Goal: Task Accomplishment & Management: Complete application form

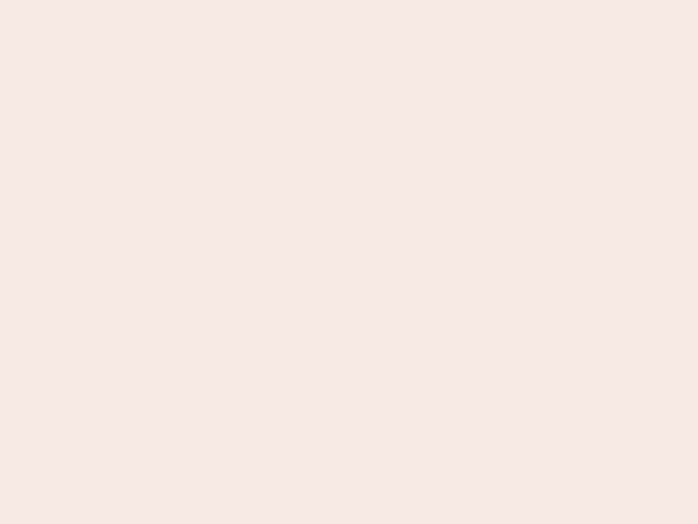
click at [349, 262] on nb-app "Almost there Thank you for registering for Newbook. Your account is under revie…" at bounding box center [349, 262] width 698 height 524
click at [349, 0] on nb-app "Almost there Thank you for registering for Newbook. Your account is under revie…" at bounding box center [349, 262] width 698 height 524
click at [373, 0] on nb-app "Almost there Thank you for registering for Newbook. Your account is under revie…" at bounding box center [349, 262] width 698 height 524
click at [349, 262] on nb-app "Almost there Thank you for registering for Newbook. Your account is under revie…" at bounding box center [349, 262] width 698 height 524
click at [349, 0] on nb-app "Almost there Thank you for registering for Newbook. Your account is under revie…" at bounding box center [349, 262] width 698 height 524
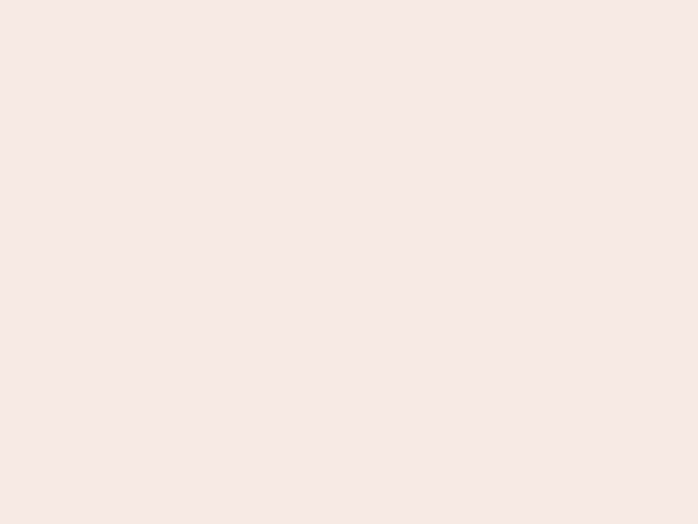
click at [244, 0] on nb-app "Almost there Thank you for registering for Newbook. Your account is under revie…" at bounding box center [349, 262] width 698 height 524
click at [349, 262] on nb-app "Almost there Thank you for registering for Newbook. Your account is under revie…" at bounding box center [349, 262] width 698 height 524
click at [349, 0] on nb-app "Almost there Thank you for registering for Newbook. Your account is under revie…" at bounding box center [349, 262] width 698 height 524
click at [244, 0] on nb-app "Almost there Thank you for registering for Newbook. Your account is under revie…" at bounding box center [349, 262] width 698 height 524
click at [349, 262] on nb-app "Almost there Thank you for registering for Newbook. Your account is under revie…" at bounding box center [349, 262] width 698 height 524
